Goal: Information Seeking & Learning: Find specific fact

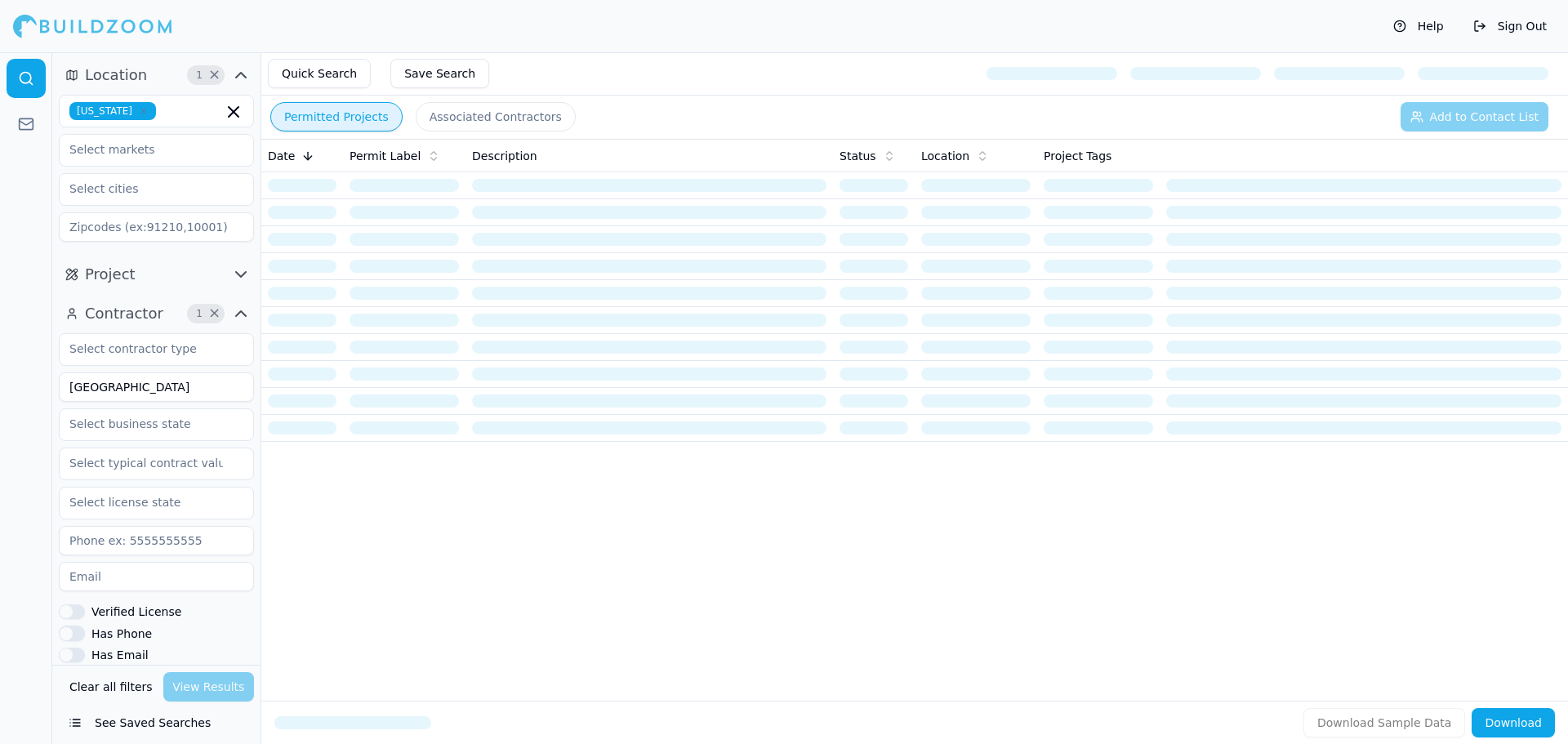
click at [146, 111] on icon "button" at bounding box center [144, 110] width 5 height 5
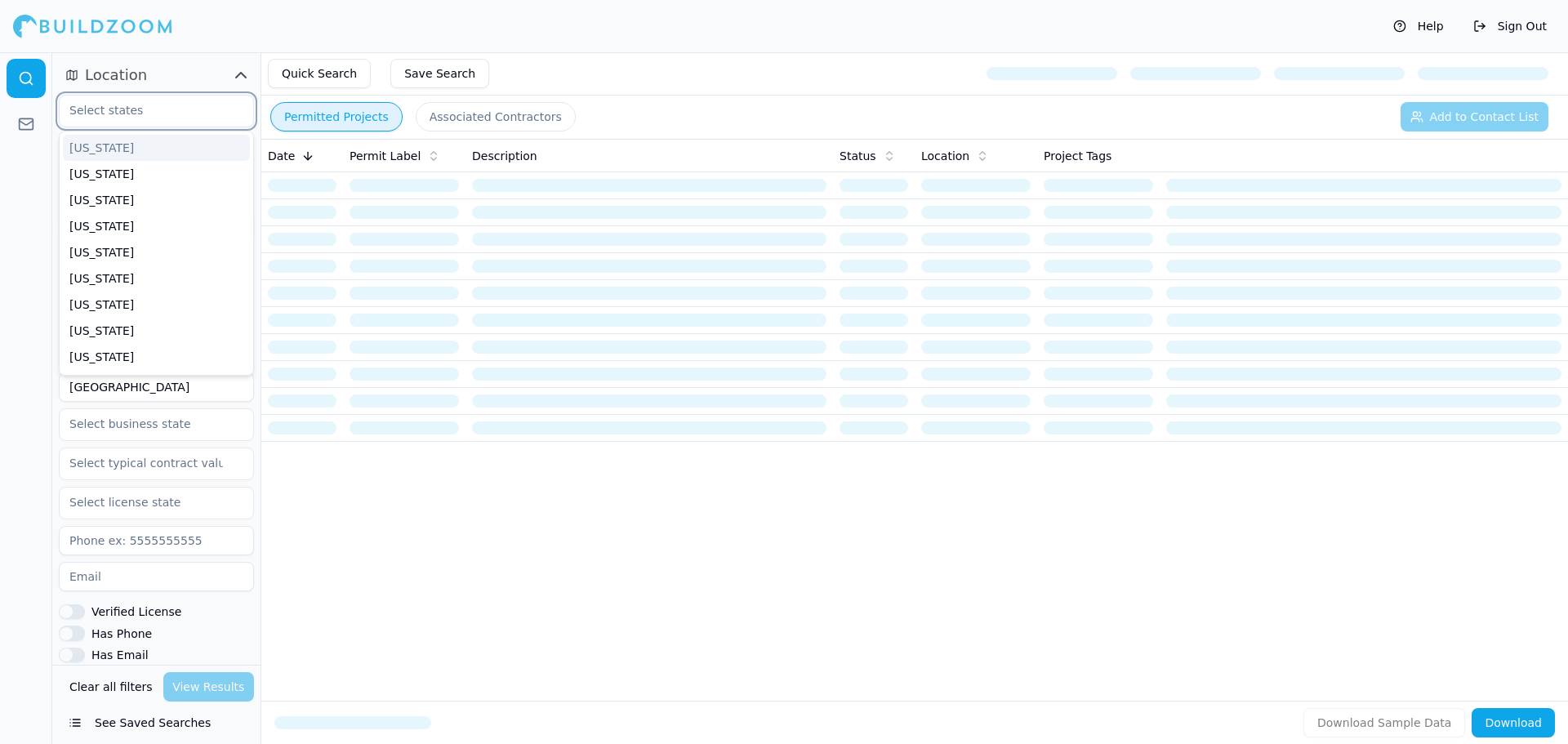
type input "t"
click at [137, 162] on div "[US_STATE]" at bounding box center [156, 174] width 187 height 27
click at [169, 73] on button "Location 1 ×" at bounding box center [156, 75] width 195 height 27
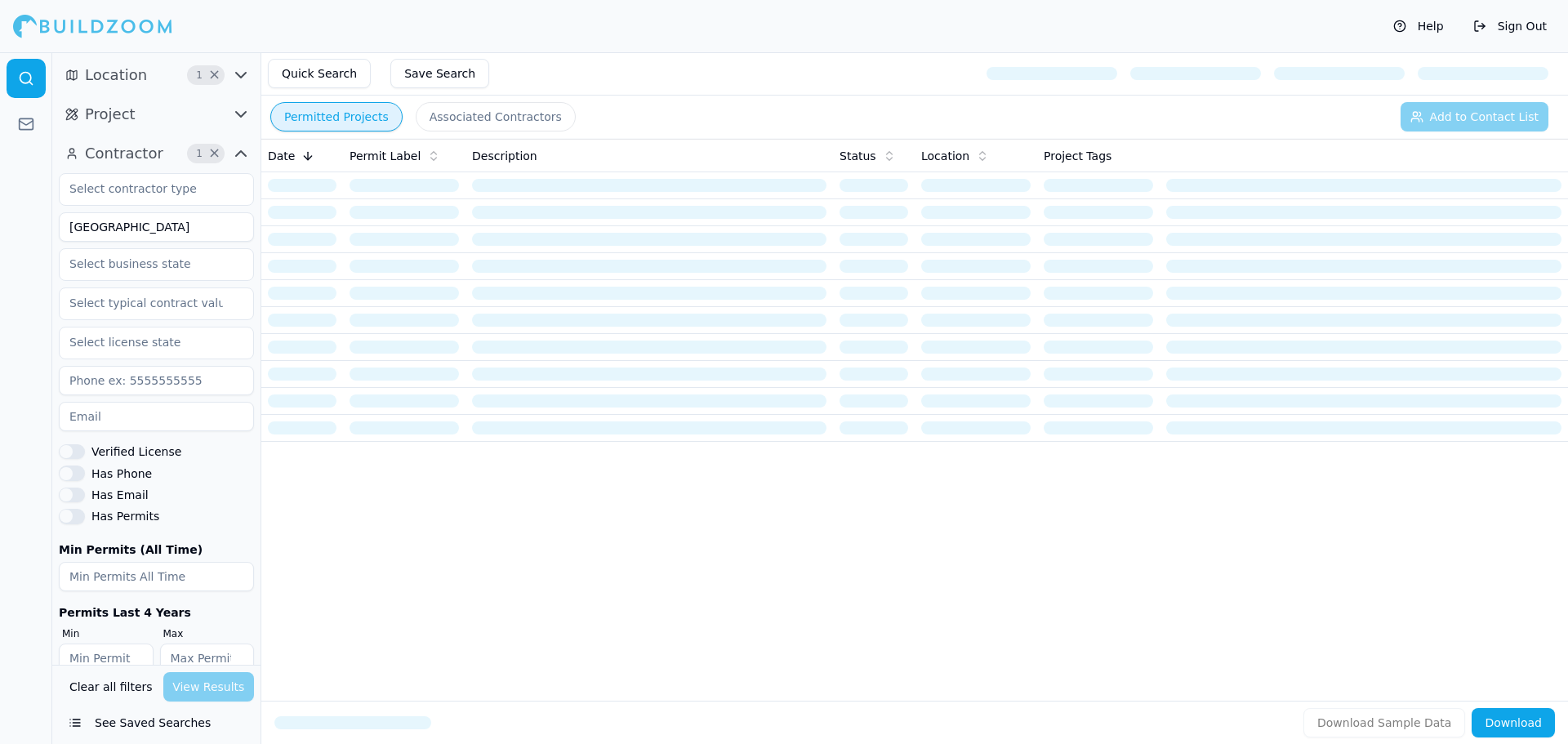
drag, startPoint x: 176, startPoint y: 230, endPoint x: 55, endPoint y: 249, distance: 122.5
click at [55, 249] on div "Contractor 1 × [GEOGRAPHIC_DATA] Verified License Has Phone Has Email Has Permi…" at bounding box center [156, 413] width 208 height 558
type input "PIN"
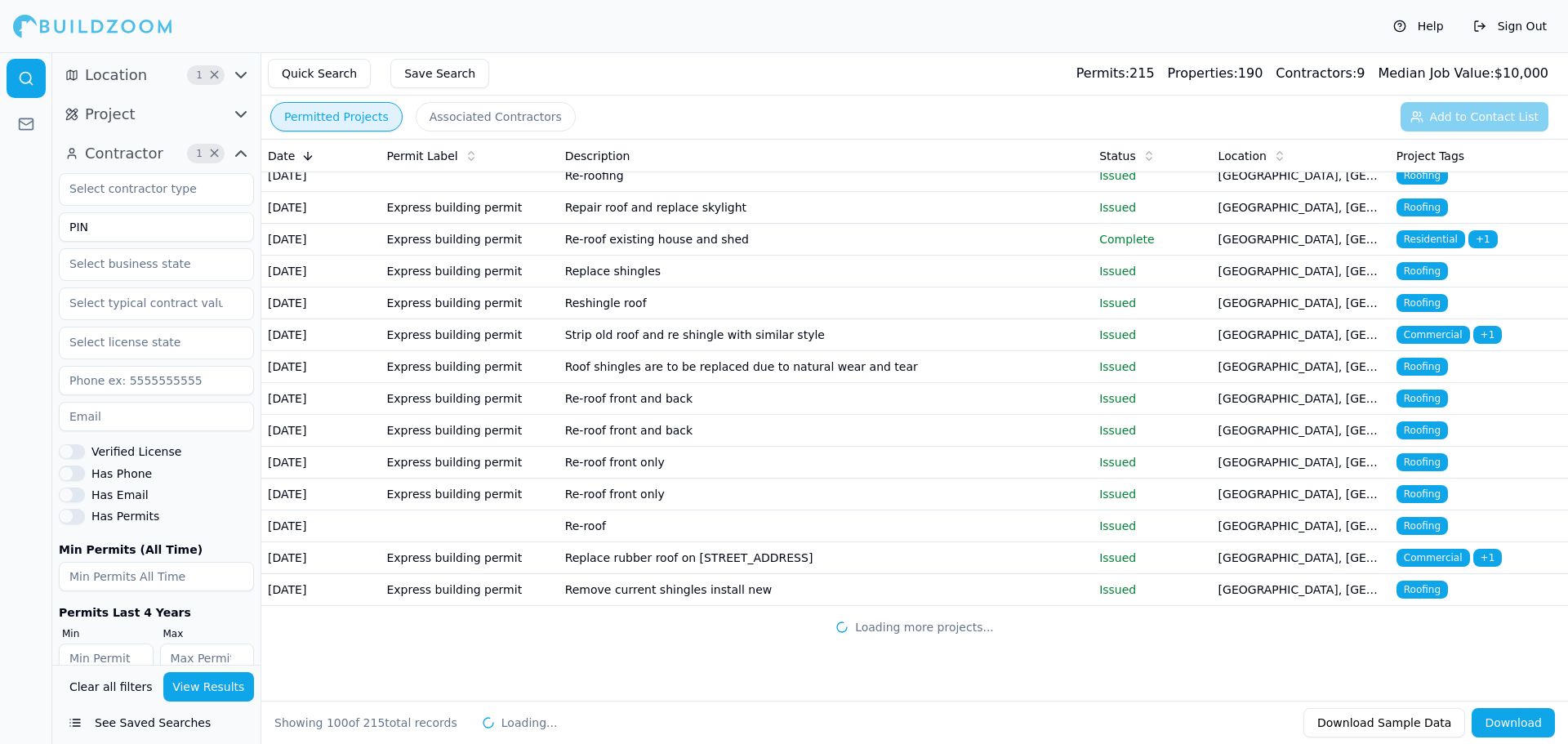
scroll to position [3961, 0]
